Goal: Task Accomplishment & Management: Manage account settings

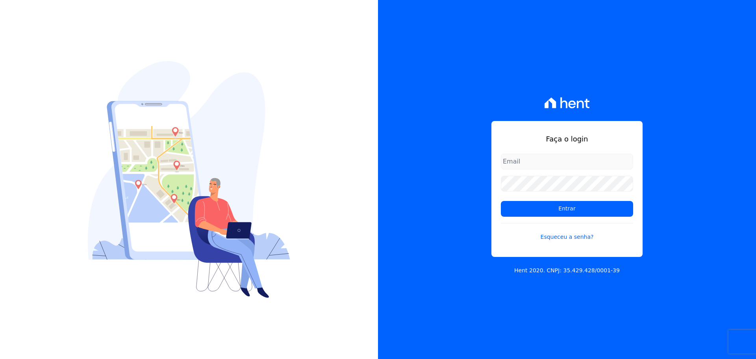
drag, startPoint x: 530, startPoint y: 172, endPoint x: 531, endPoint y: 167, distance: 5.1
click at [532, 169] on form "Entrar Esqueceu a senha?" at bounding box center [567, 202] width 132 height 97
click at [531, 167] on input "email" at bounding box center [567, 162] width 132 height 16
type input "alexandre@trapisa.com.br"
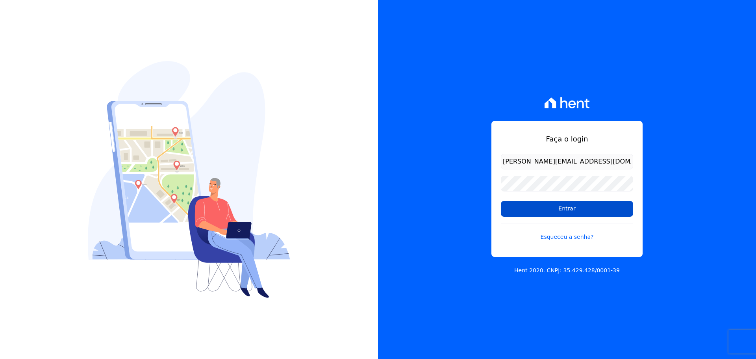
click at [543, 210] on input "Entrar" at bounding box center [567, 209] width 132 height 16
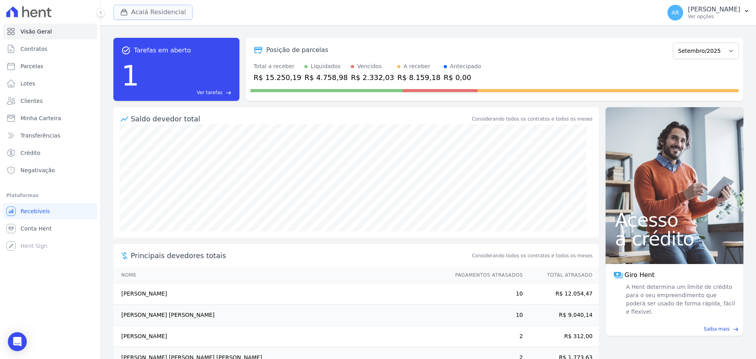
click at [161, 14] on button "Acaiá Residencial" at bounding box center [152, 12] width 79 height 15
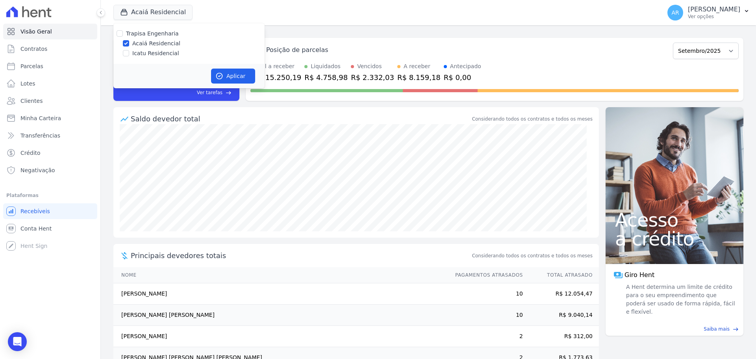
drag, startPoint x: 135, startPoint y: 53, endPoint x: 146, endPoint y: 57, distance: 11.5
click at [135, 53] on label "Icatu Residencial" at bounding box center [155, 53] width 47 height 8
click at [129, 53] on input "Icatu Residencial" at bounding box center [126, 53] width 6 height 6
checkbox input "true"
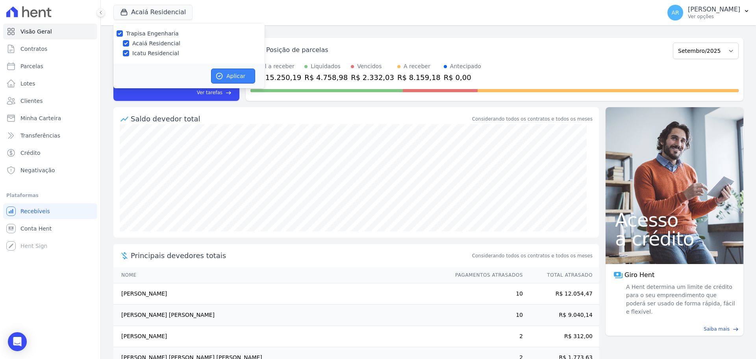
click at [239, 75] on button "Aplicar" at bounding box center [233, 76] width 44 height 15
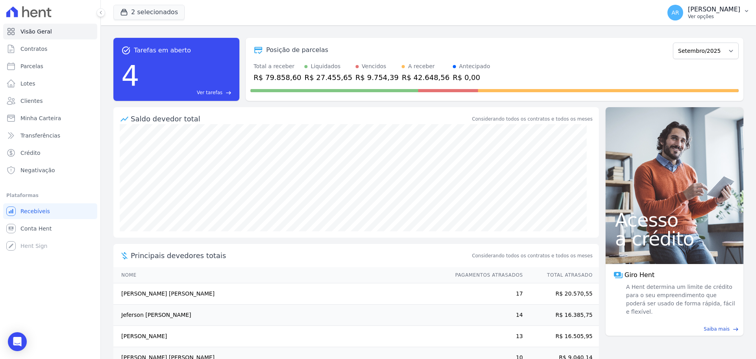
click at [693, 13] on p "Ver opções" at bounding box center [714, 16] width 52 height 6
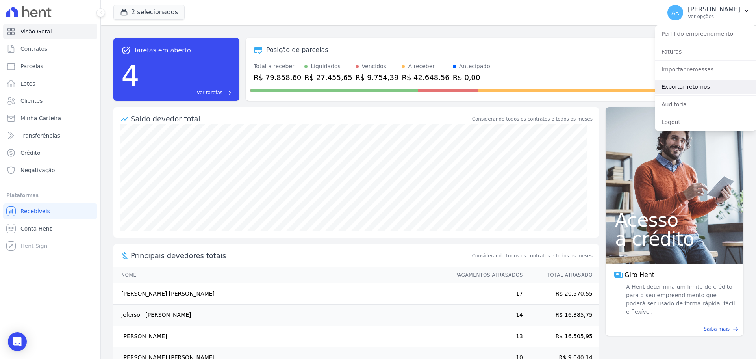
click at [677, 87] on link "Exportar retornos" at bounding box center [705, 87] width 101 height 14
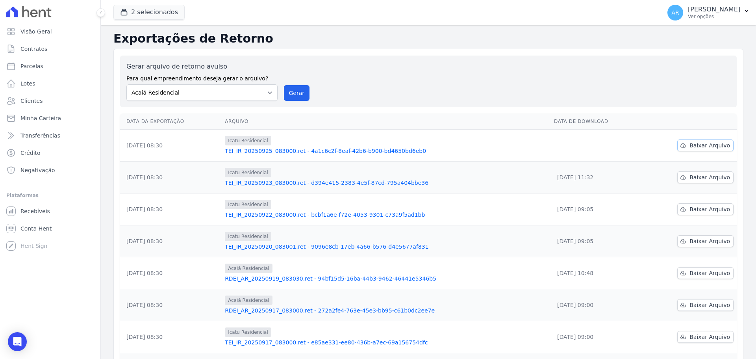
click at [686, 143] on link "Baixar Arquivo" at bounding box center [705, 145] width 56 height 12
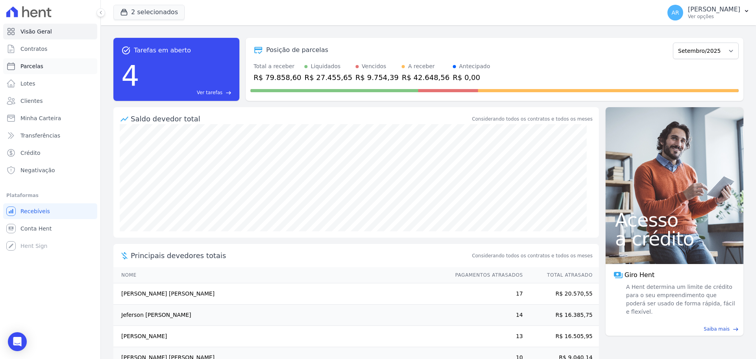
click at [32, 68] on span "Parcelas" at bounding box center [31, 66] width 23 height 8
select select
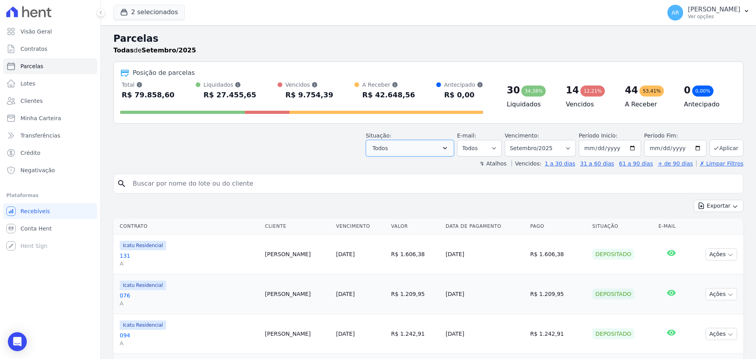
click at [438, 150] on button "Todos" at bounding box center [410, 148] width 88 height 17
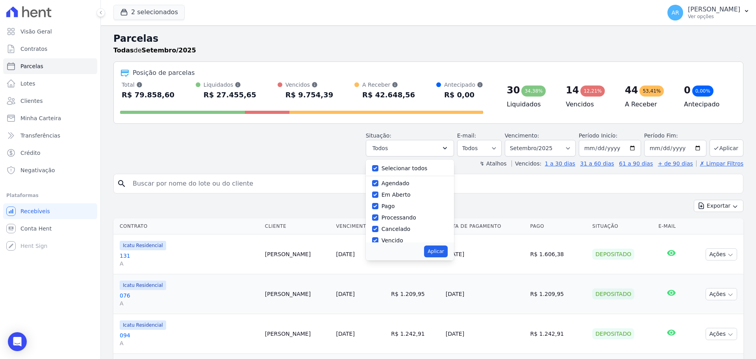
click at [396, 169] on label "Selecionar todos" at bounding box center [405, 168] width 46 height 6
click at [378, 169] on input "Selecionar todos" at bounding box center [375, 168] width 6 height 6
checkbox input "false"
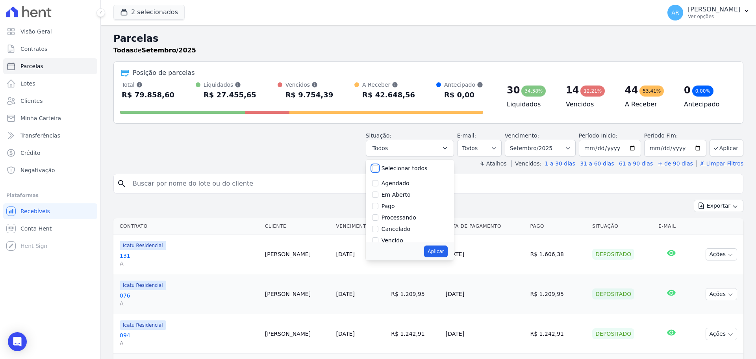
checkbox input "false"
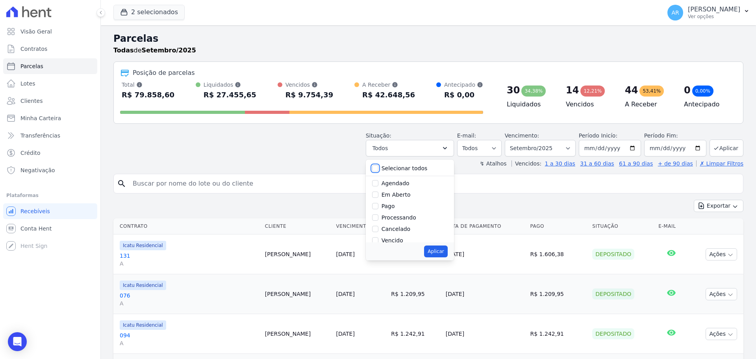
checkbox input "false"
click at [385, 207] on div "Pago" at bounding box center [410, 205] width 76 height 11
click at [378, 208] on input "Pago" at bounding box center [375, 206] width 6 height 6
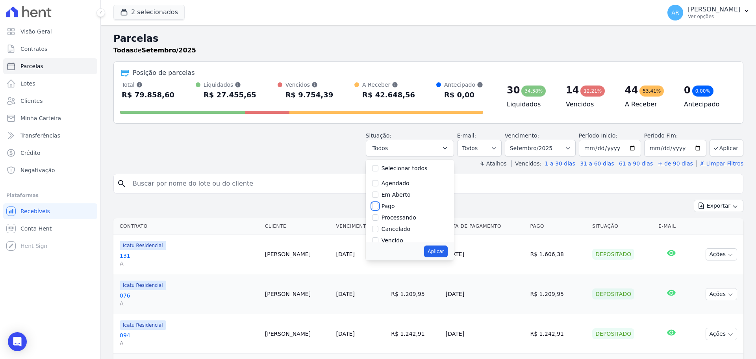
checkbox input "true"
click at [378, 216] on input "Processando" at bounding box center [375, 217] width 6 height 6
checkbox input "true"
click at [378, 213] on input "Transferindo" at bounding box center [375, 212] width 6 height 6
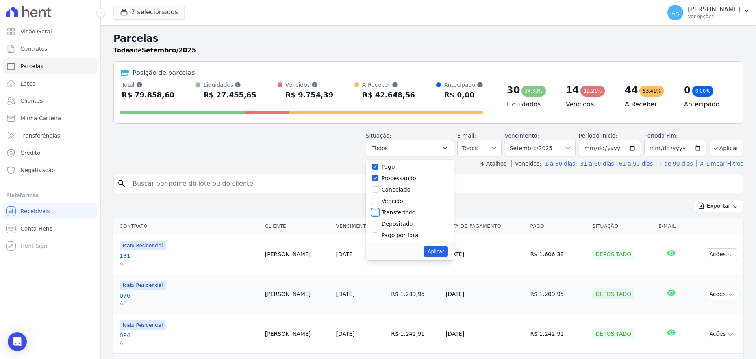
checkbox input "true"
click at [378, 224] on input "Depositado" at bounding box center [375, 224] width 6 height 6
checkbox input "true"
click at [386, 232] on div "Retido" at bounding box center [410, 233] width 76 height 11
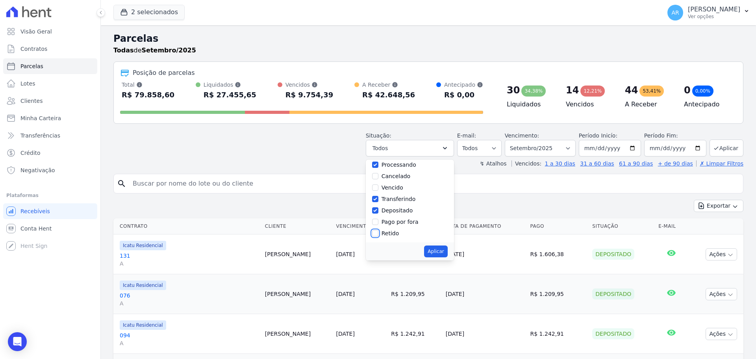
click at [378, 232] on input "Retido" at bounding box center [375, 233] width 6 height 6
checkbox input "true"
click at [437, 247] on button "Aplicar" at bounding box center [435, 251] width 23 height 12
select select "paid"
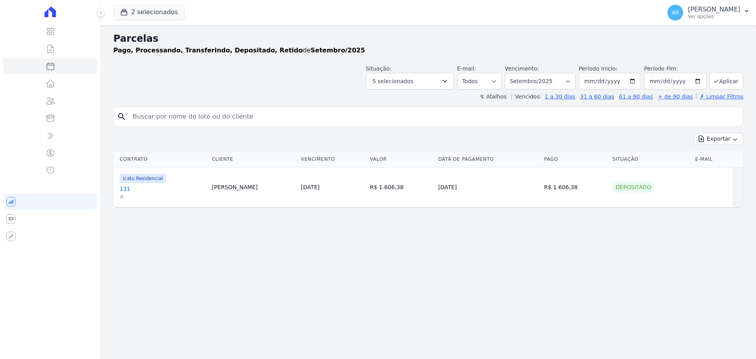
select select
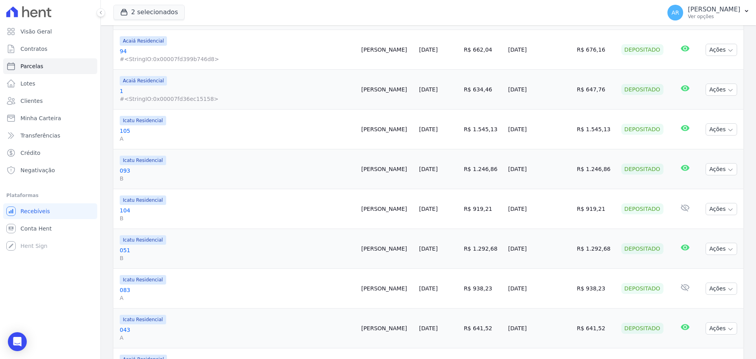
scroll to position [788, 0]
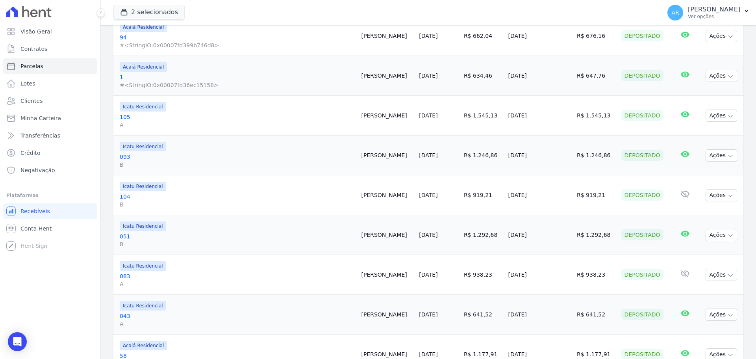
drag, startPoint x: 320, startPoint y: 154, endPoint x: 393, endPoint y: 154, distance: 72.5
click at [393, 154] on tr "Icatu Residencial 093 B Caroline Moreira 20/09/2025 R$ 1.246,86 22/09/2025 R$ 1…" at bounding box center [428, 155] width 630 height 40
click at [363, 170] on td "Caroline Moreira" at bounding box center [387, 155] width 58 height 40
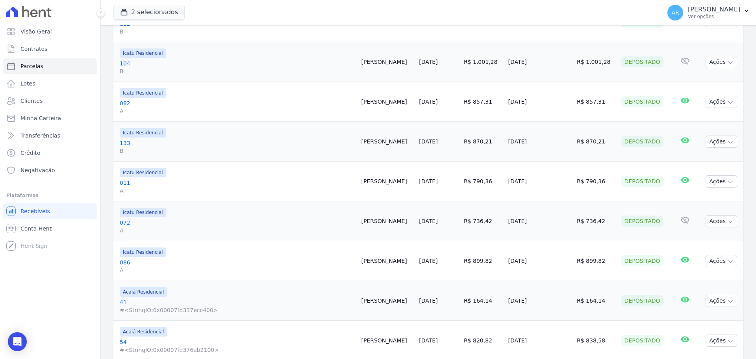
scroll to position [0, 0]
